Goal: Task Accomplishment & Management: Use online tool/utility

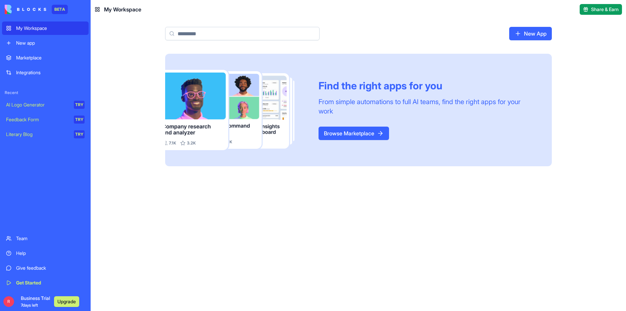
click at [533, 32] on link "New App" at bounding box center [530, 33] width 43 height 13
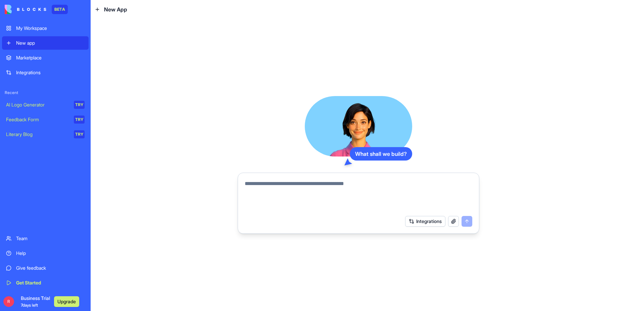
click at [299, 186] on textarea at bounding box center [359, 196] width 228 height 32
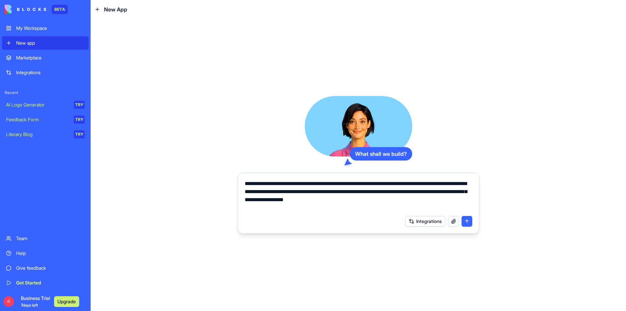
type textarea "**********"
click at [468, 219] on button "submit" at bounding box center [467, 221] width 11 height 11
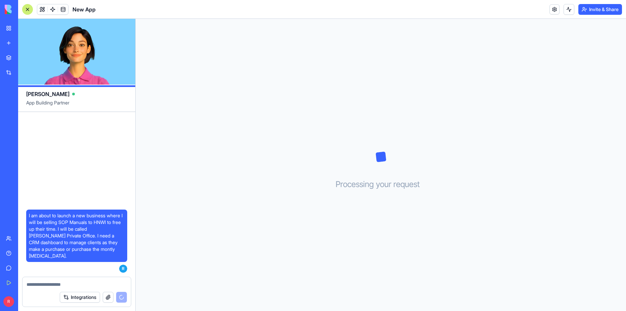
click at [108, 297] on button "button" at bounding box center [108, 297] width 11 height 11
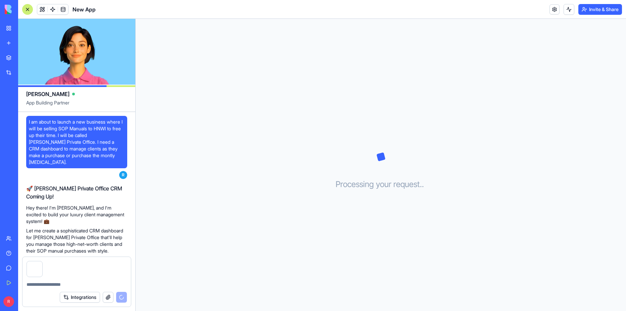
click at [109, 298] on button "button" at bounding box center [108, 297] width 11 height 11
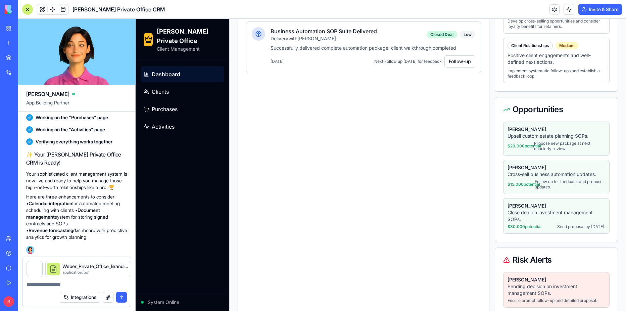
scroll to position [429, 0]
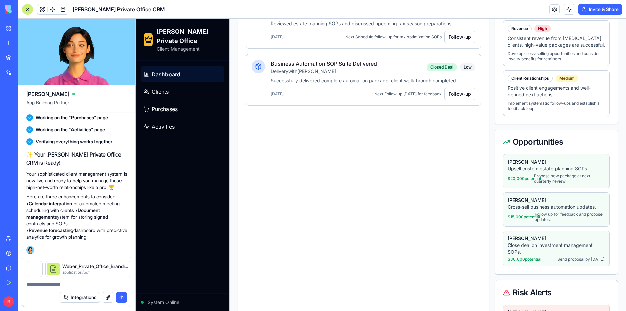
click at [121, 296] on button "submit" at bounding box center [121, 297] width 11 height 11
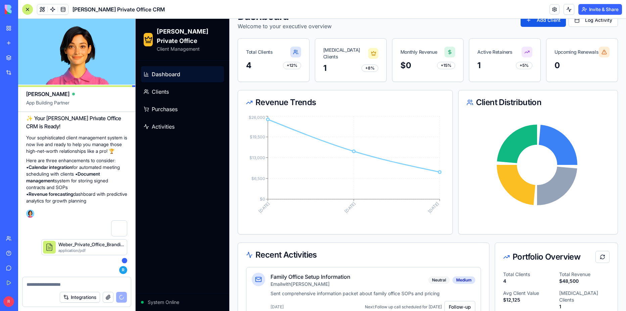
scroll to position [0, 0]
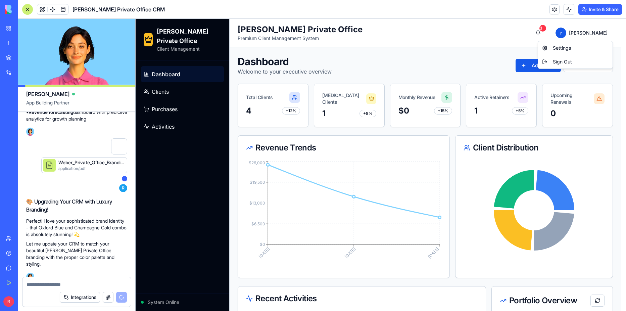
scroll to position [453, 0]
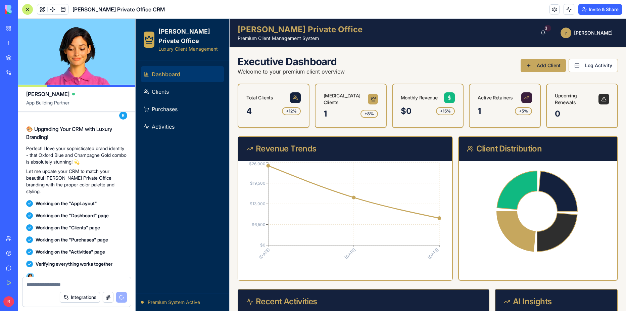
scroll to position [642, 0]
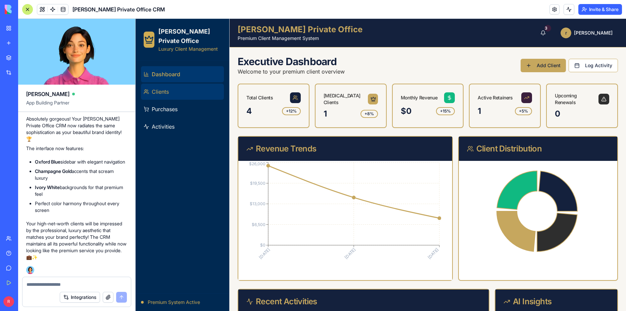
click at [171, 98] on link "Clients" at bounding box center [182, 92] width 83 height 16
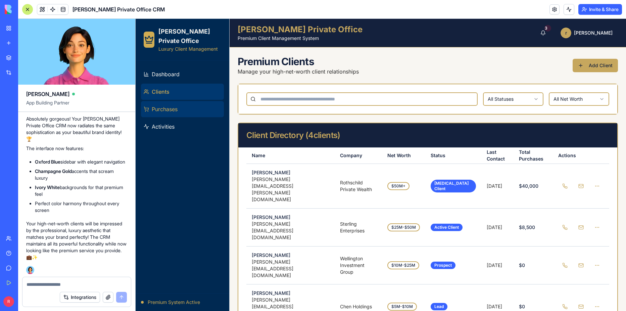
click at [169, 113] on span "Purchases" at bounding box center [165, 109] width 26 height 8
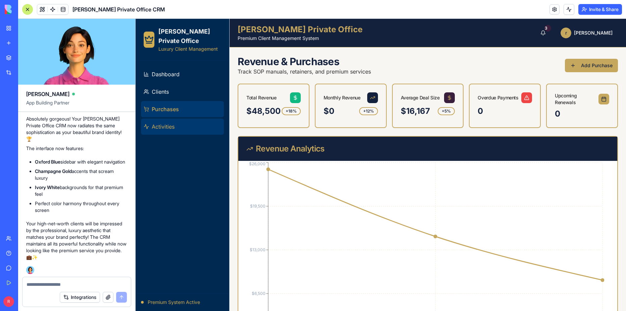
click at [172, 131] on span "Activities" at bounding box center [163, 127] width 23 height 8
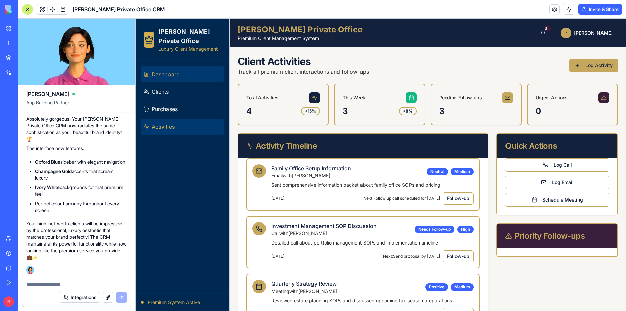
click at [158, 78] on span "Dashboard" at bounding box center [166, 74] width 28 height 8
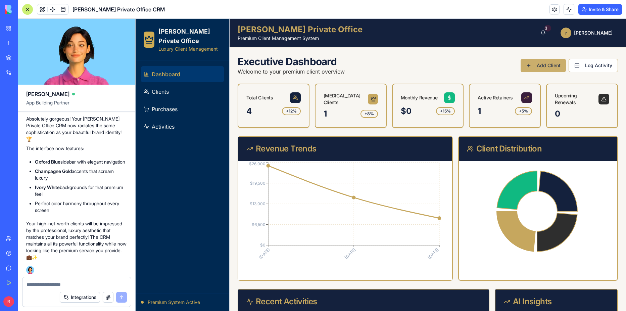
click at [547, 66] on button "Add Client" at bounding box center [543, 65] width 45 height 13
click at [544, 62] on button "Add Client" at bounding box center [543, 65] width 45 height 13
click at [570, 10] on button at bounding box center [569, 9] width 11 height 11
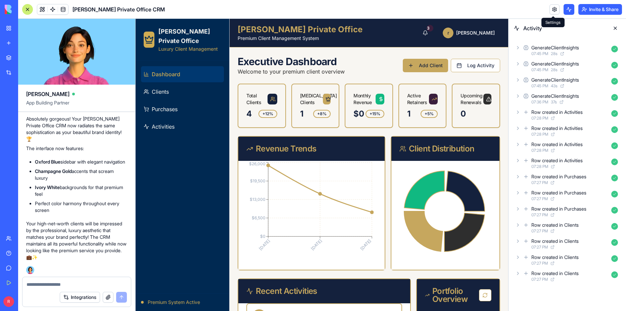
click at [551, 9] on link at bounding box center [555, 9] width 10 height 10
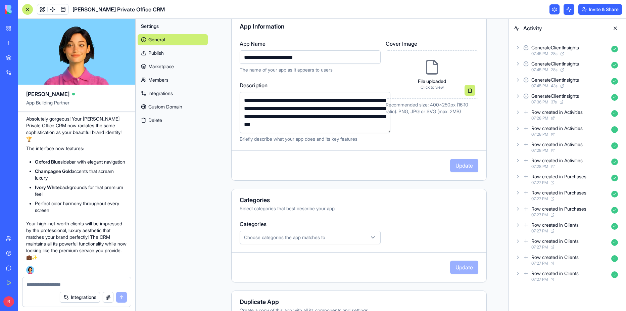
scroll to position [114, 0]
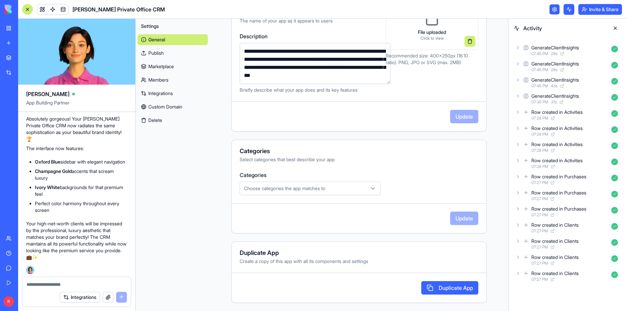
click at [370, 186] on icon "button" at bounding box center [373, 188] width 7 height 7
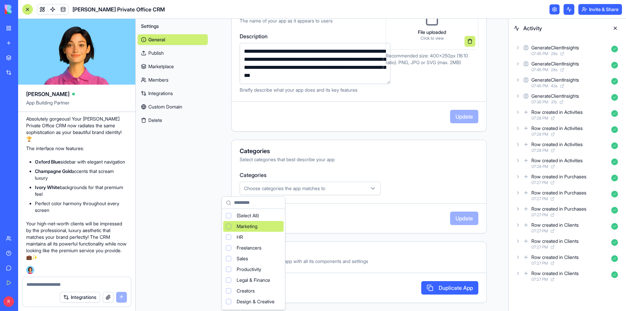
scroll to position [45, 0]
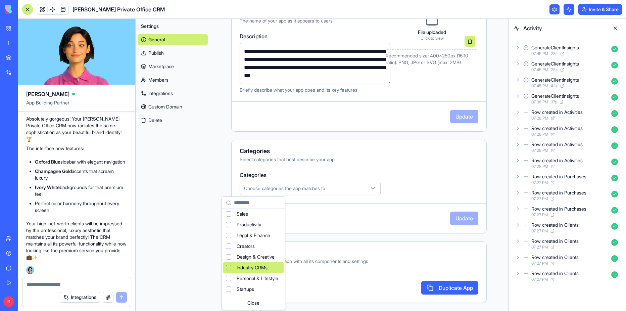
click at [270, 263] on div "Industry CRMs" at bounding box center [253, 267] width 60 height 11
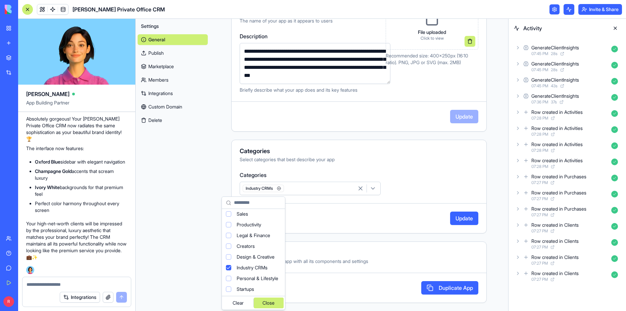
click at [284, 301] on div "Close" at bounding box center [269, 302] width 30 height 11
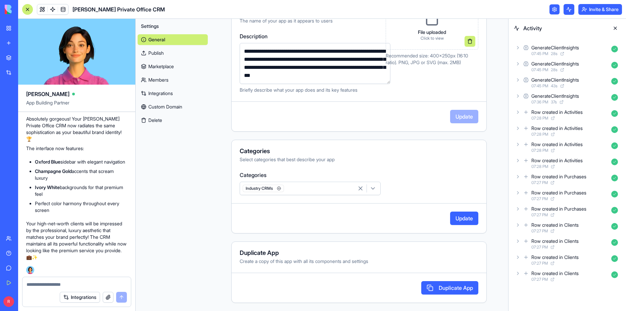
click at [446, 288] on button "Duplicate App" at bounding box center [449, 287] width 57 height 13
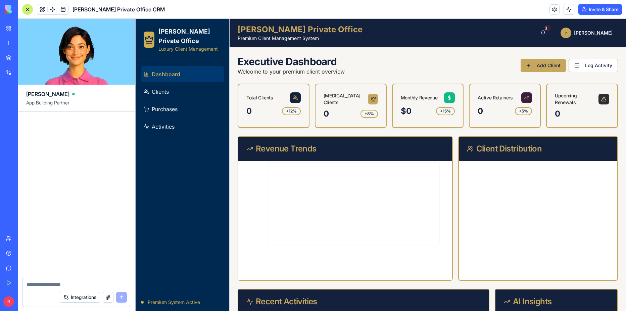
click at [39, 282] on textarea at bounding box center [77, 284] width 100 height 7
type textarea "**********"
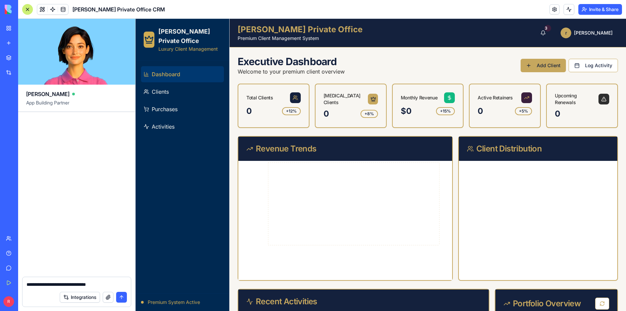
click at [122, 294] on button "submit" at bounding box center [121, 297] width 11 height 11
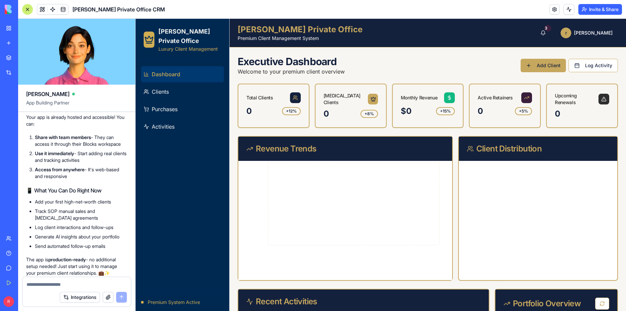
scroll to position [220, 0]
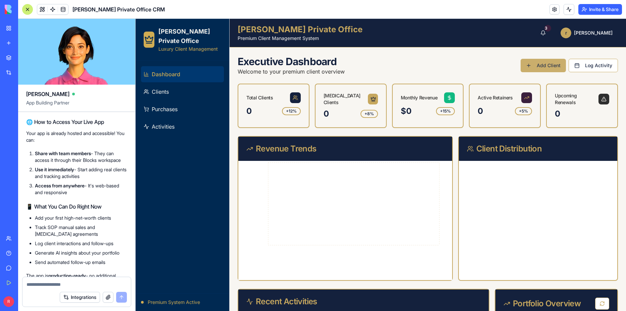
click at [549, 64] on button "Add Client" at bounding box center [543, 65] width 45 height 13
click at [524, 61] on button "Add Client" at bounding box center [543, 65] width 45 height 13
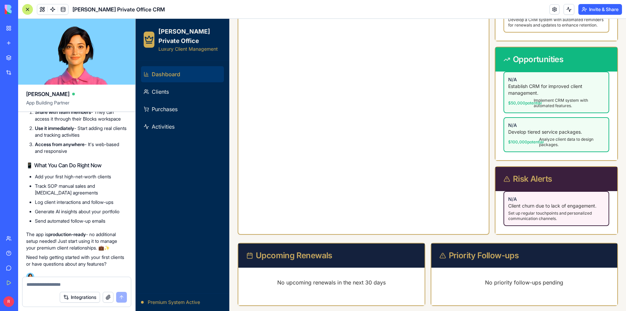
scroll to position [276, 0]
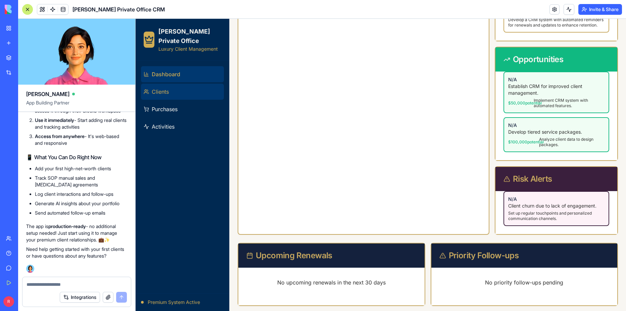
click at [162, 96] on span "Clients" at bounding box center [160, 92] width 17 height 8
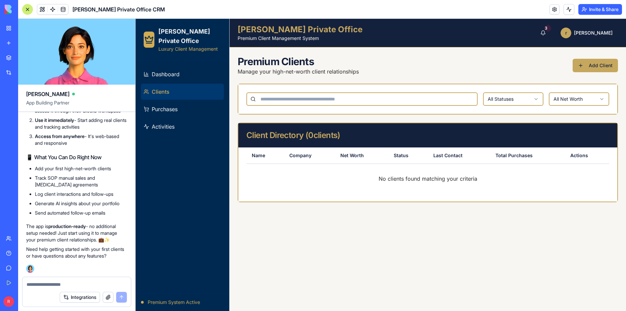
scroll to position [0, 0]
click at [593, 63] on button "Add Client" at bounding box center [595, 65] width 45 height 13
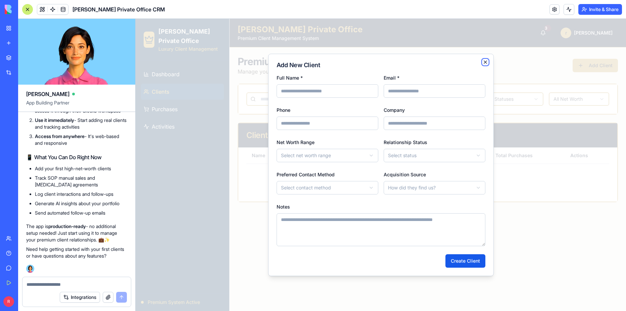
click at [486, 61] on icon "button" at bounding box center [485, 62] width 3 height 3
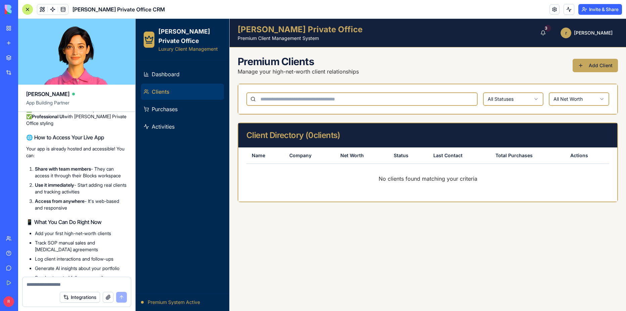
scroll to position [220, 0]
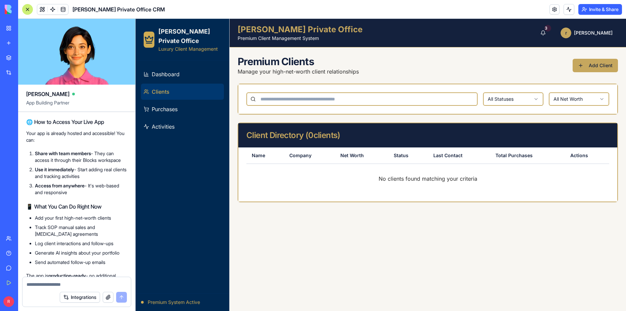
click at [609, 5] on button "Invite & Share" at bounding box center [600, 9] width 44 height 11
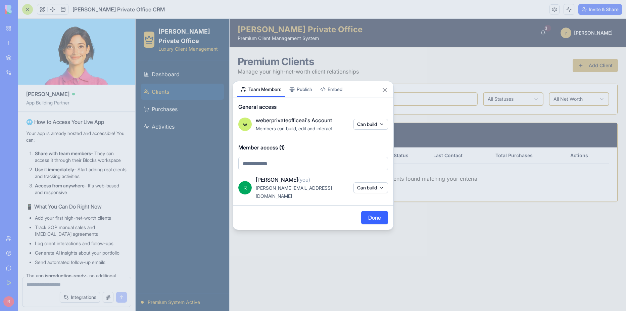
click at [304, 93] on div "Share App Team Members Publish Embed General access w weberprivateofficeai's Ac…" at bounding box center [313, 155] width 161 height 149
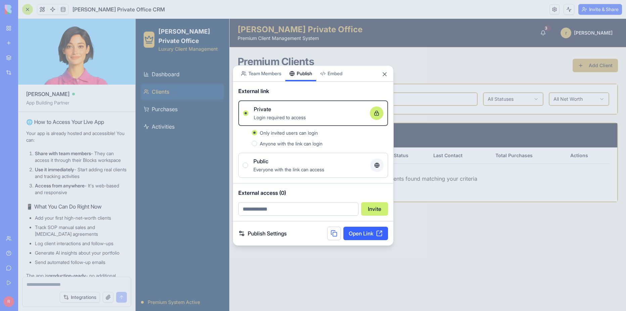
click at [254, 141] on button "Anyone with the link can login" at bounding box center [254, 143] width 5 height 5
click at [247, 164] on button "Public Everyone with the link can access" at bounding box center [245, 164] width 5 height 5
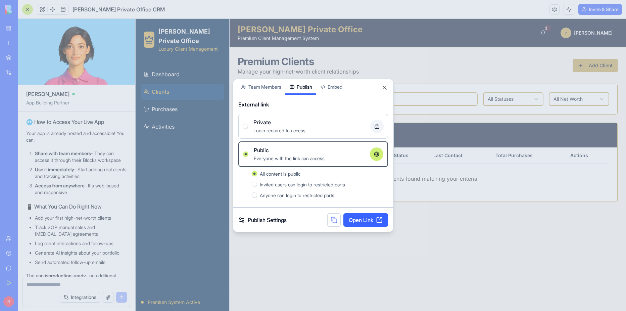
click at [245, 125] on button "Private Login required to access" at bounding box center [245, 126] width 5 height 5
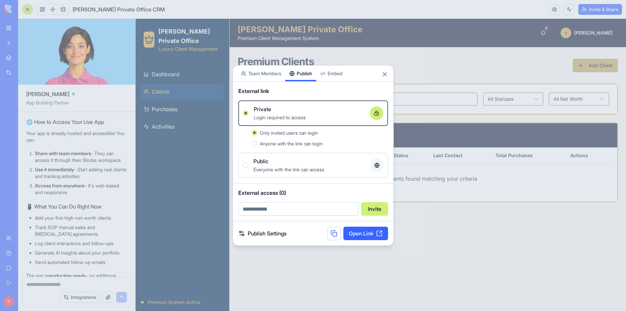
click at [261, 72] on body "BETA My Workspace New app Marketplace Integrations Recent [PERSON_NAME] Private…" at bounding box center [313, 155] width 626 height 311
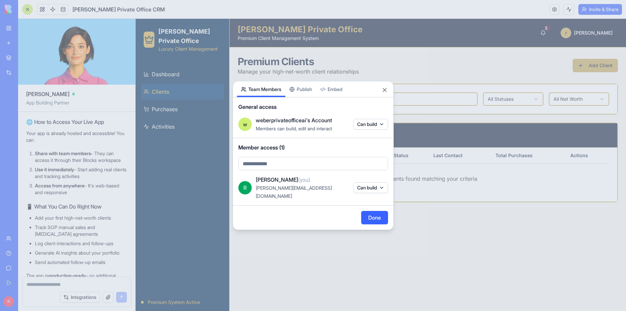
click at [380, 212] on button "Done" at bounding box center [374, 217] width 27 height 13
